Goal: Information Seeking & Learning: Find specific fact

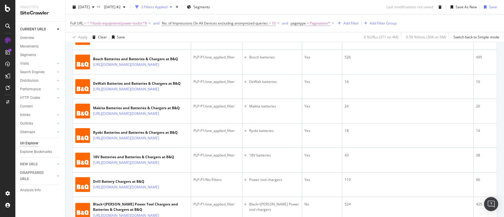
scroll to position [1744, 0]
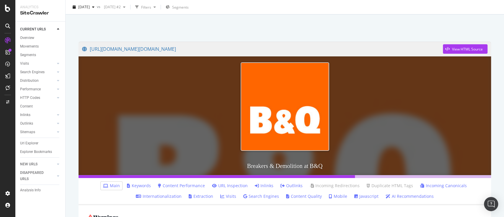
scroll to position [39, 0]
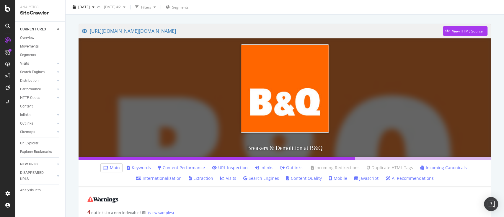
click at [136, 166] on link "Keywords" at bounding box center [139, 168] width 24 height 6
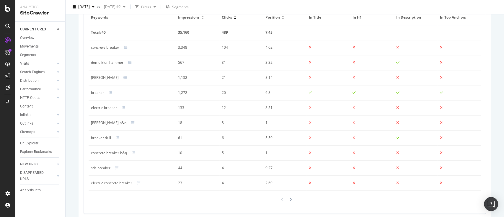
scroll to position [383, 0]
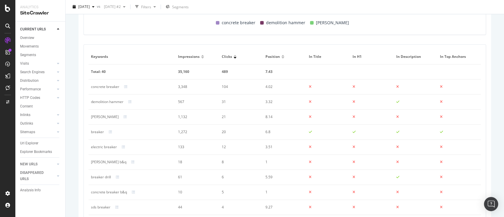
click at [111, 83] on td "concrete breaker" at bounding box center [132, 86] width 87 height 15
copy div "concrete breaker"
click at [111, 100] on div "demolition hammer" at bounding box center [107, 101] width 32 height 5
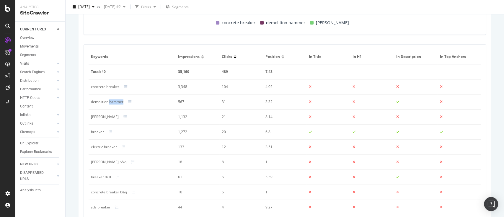
click at [111, 100] on div "demolition hammer" at bounding box center [107, 101] width 32 height 5
copy div "demolition hammer"
click at [104, 115] on div "jack hammer" at bounding box center [105, 116] width 28 height 5
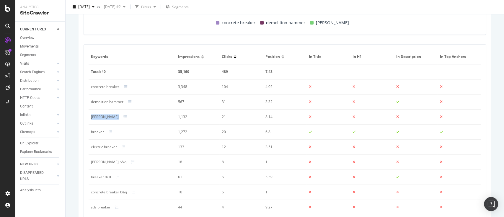
click at [104, 115] on div "jack hammer" at bounding box center [105, 116] width 28 height 5
copy div "jack hammer"
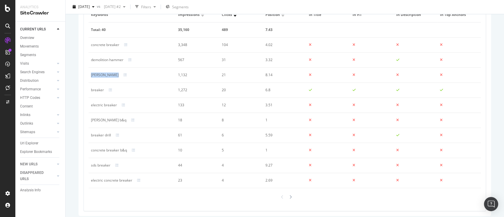
scroll to position [429, 0]
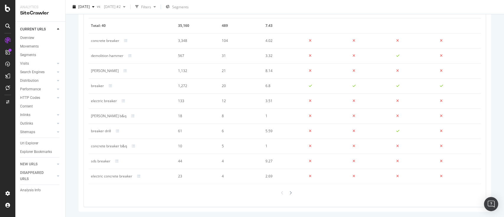
click at [101, 102] on div "electric breaker" at bounding box center [104, 100] width 26 height 5
copy div "electric breaker"
click at [107, 132] on div "breaker drill" at bounding box center [101, 130] width 20 height 5
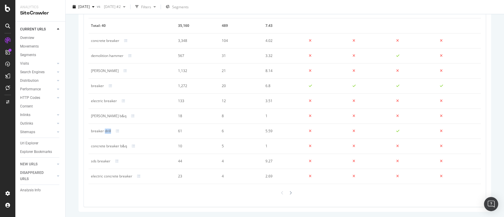
click at [107, 132] on div "breaker drill" at bounding box center [101, 130] width 20 height 5
copy div "breaker drill"
